Goal: Task Accomplishment & Management: Use online tool/utility

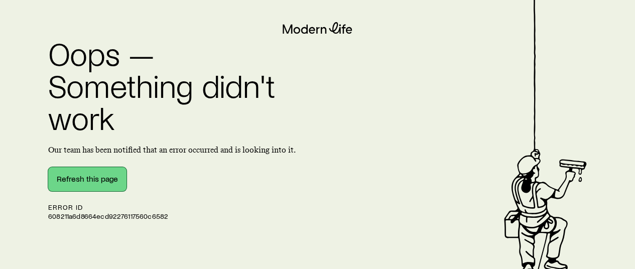
click at [86, 183] on button "Refresh this page" at bounding box center [87, 179] width 78 height 24
click at [73, 177] on button "Refresh this page" at bounding box center [87, 179] width 78 height 24
